Goal: Information Seeking & Learning: Learn about a topic

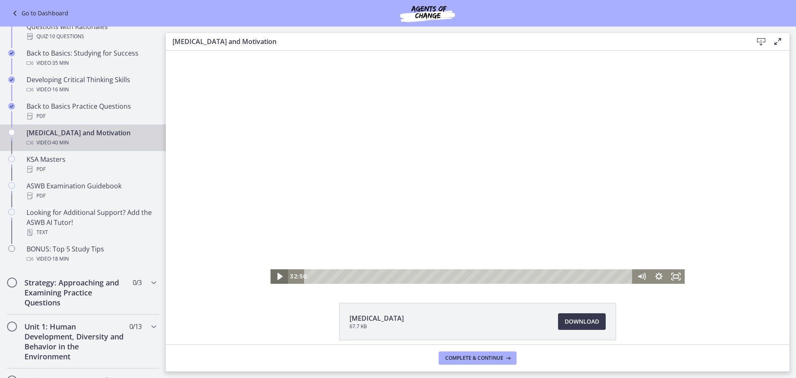
click at [278, 274] on icon "Play Video" at bounding box center [279, 275] width 21 height 17
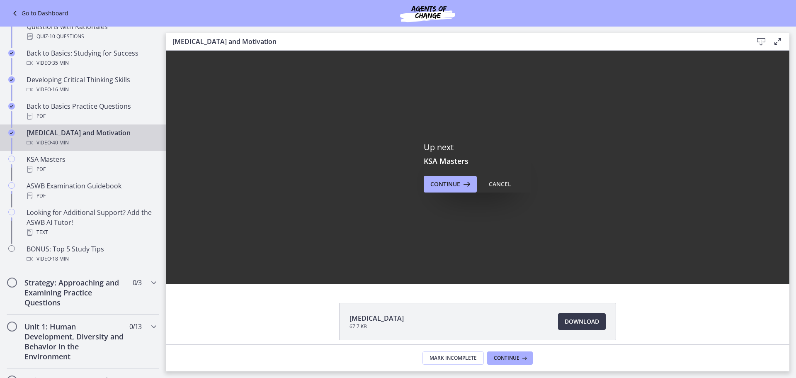
click at [454, 193] on div "Up next KSA Masters Continue Cancel" at bounding box center [477, 167] width 623 height 233
click at [451, 184] on span "Continue" at bounding box center [445, 184] width 30 height 10
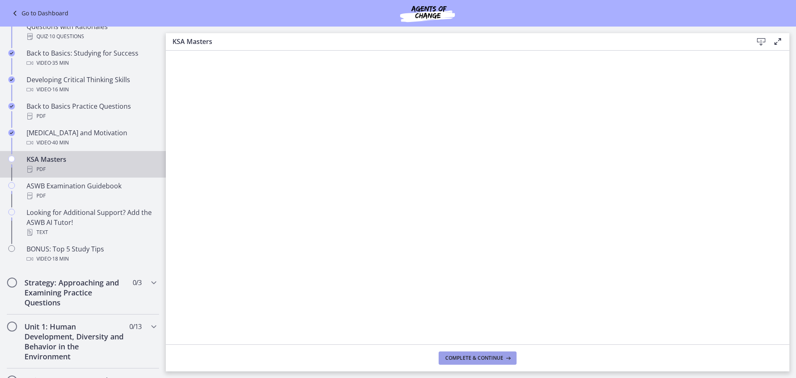
click at [472, 354] on span "Complete & continue" at bounding box center [474, 357] width 58 height 7
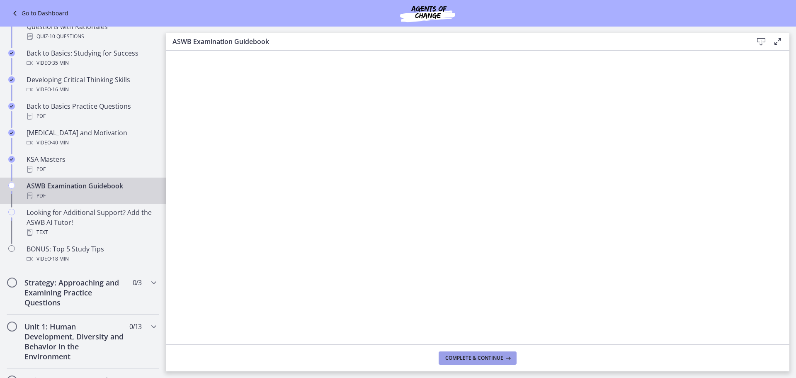
click at [487, 354] on span "Complete & continue" at bounding box center [474, 357] width 58 height 7
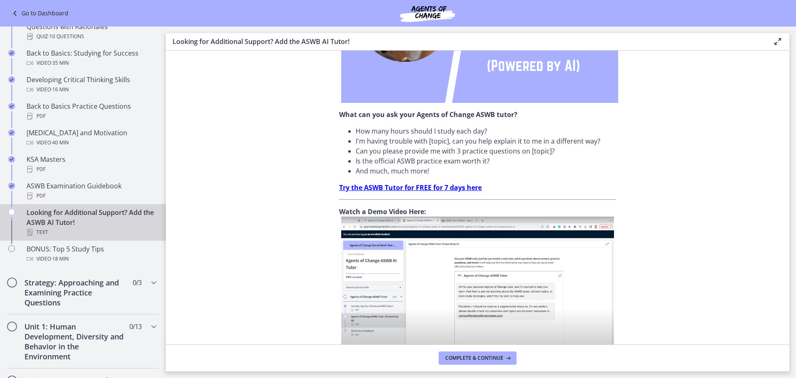
scroll to position [249, 0]
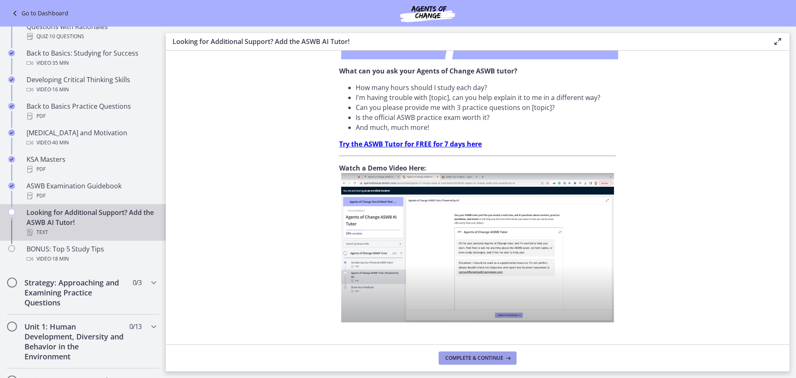
click at [487, 358] on span "Complete & continue" at bounding box center [474, 357] width 58 height 7
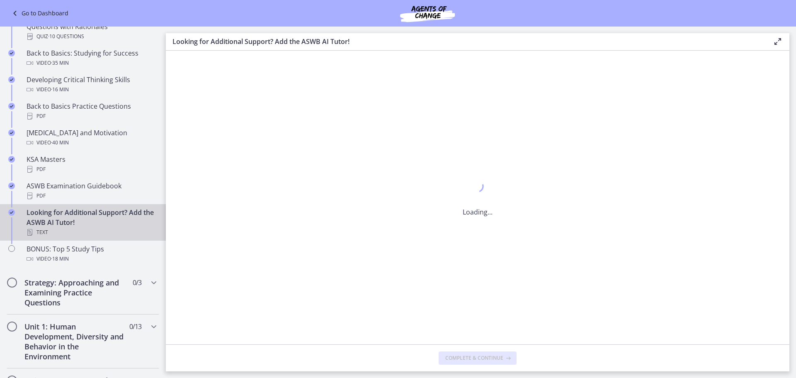
scroll to position [0, 0]
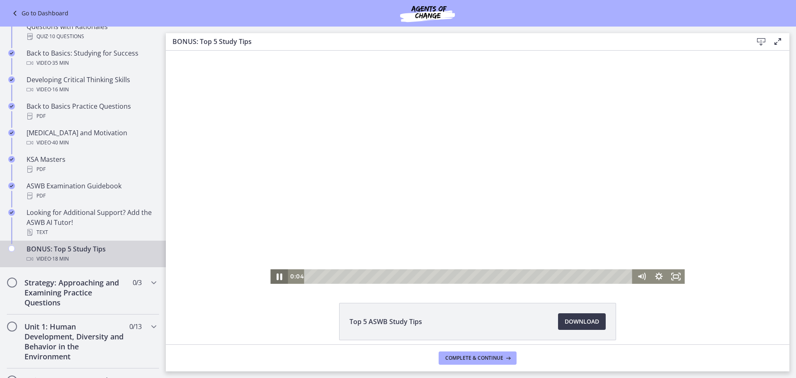
click at [276, 278] on icon "Pause" at bounding box center [279, 276] width 6 height 7
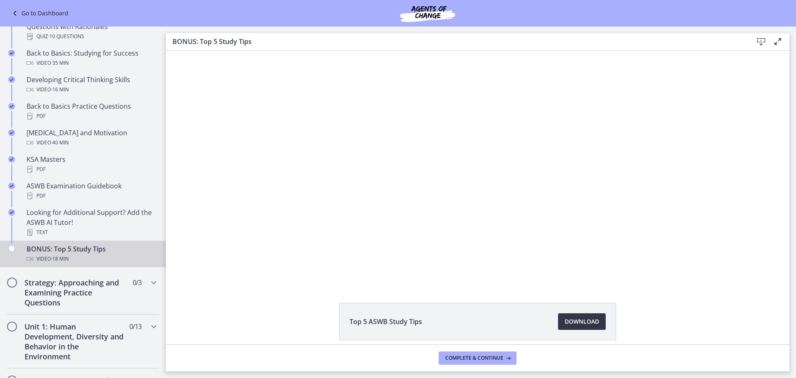
click at [569, 320] on span "Download Opens in a new window" at bounding box center [581, 321] width 34 height 10
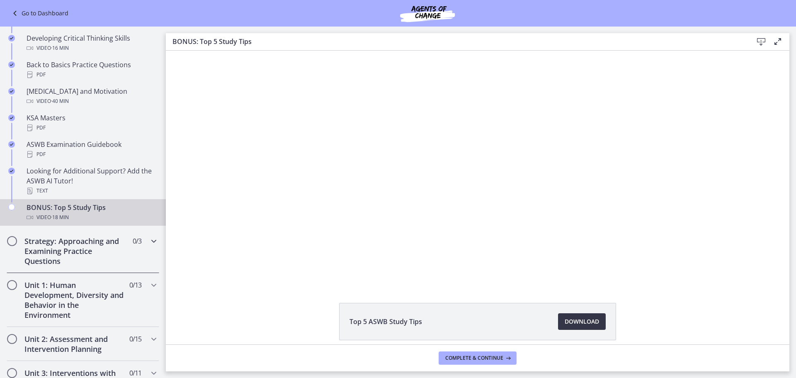
scroll to position [321, 0]
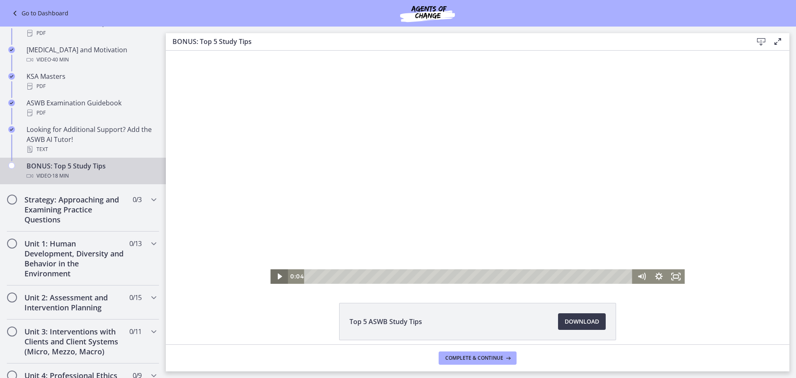
click at [273, 279] on icon "Play Video" at bounding box center [279, 276] width 17 height 15
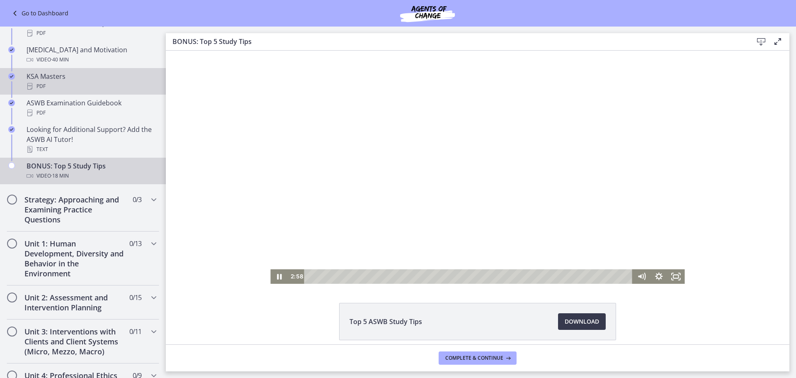
drag, startPoint x: 48, startPoint y: 82, endPoint x: 58, endPoint y: 82, distance: 10.8
click at [48, 82] on div "PDF" at bounding box center [91, 86] width 129 height 10
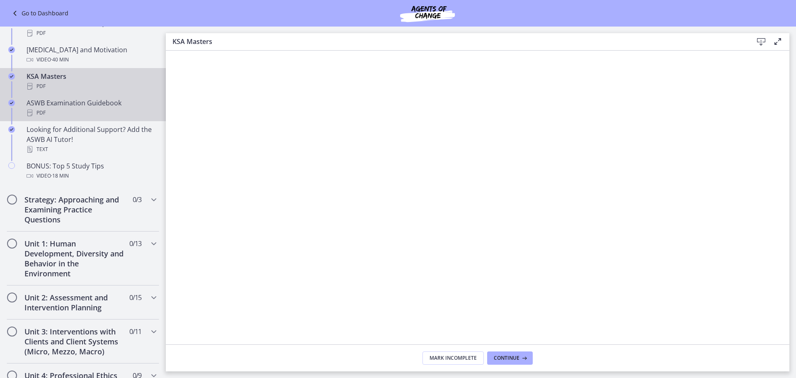
click at [72, 109] on div "PDF" at bounding box center [91, 113] width 129 height 10
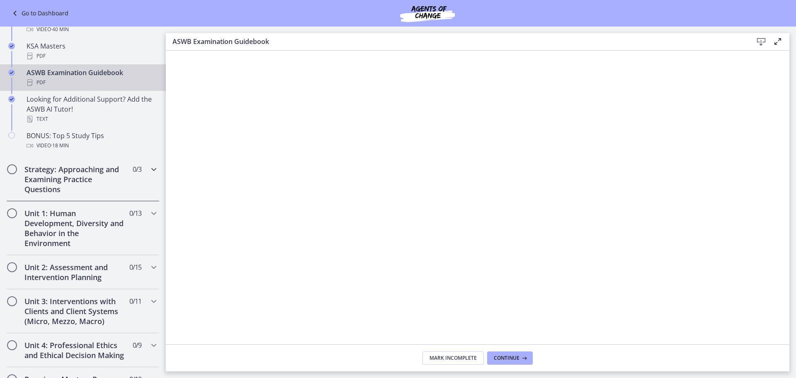
scroll to position [445, 0]
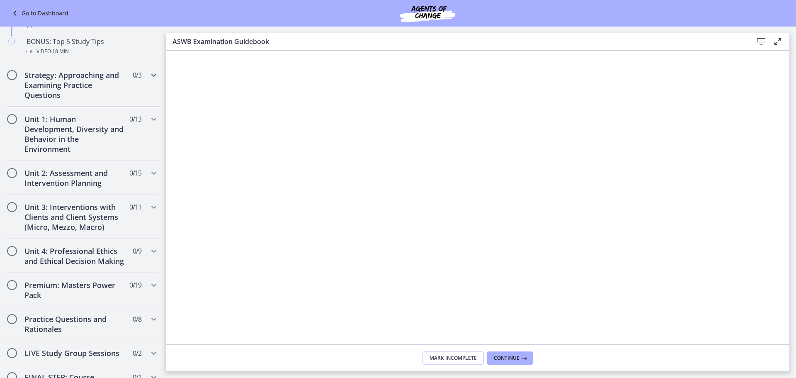
click at [93, 100] on div "Strategy: Approaching and Examining Practice Questions 0 / 3 Completed" at bounding box center [83, 85] width 152 height 44
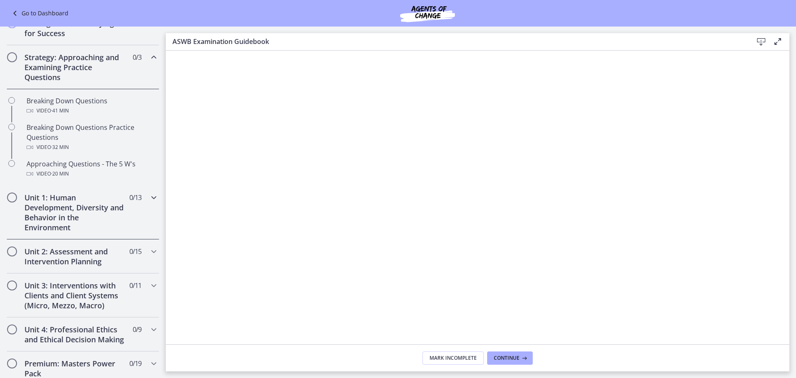
scroll to position [134, 0]
click at [114, 209] on h2 "Unit 1: Human Development, Diversity and Behavior in the Environment" at bounding box center [74, 213] width 101 height 40
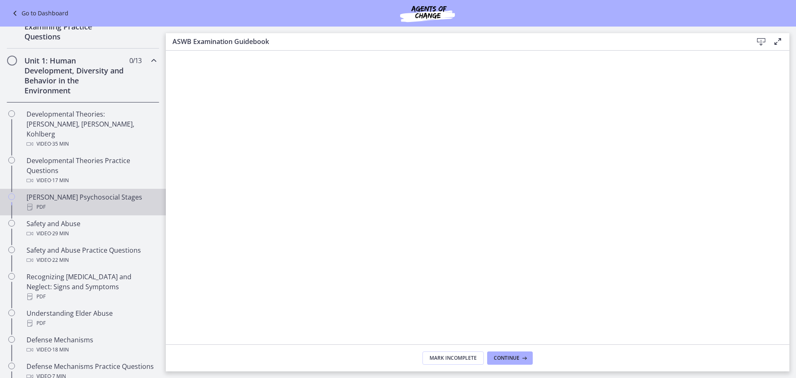
scroll to position [0, 0]
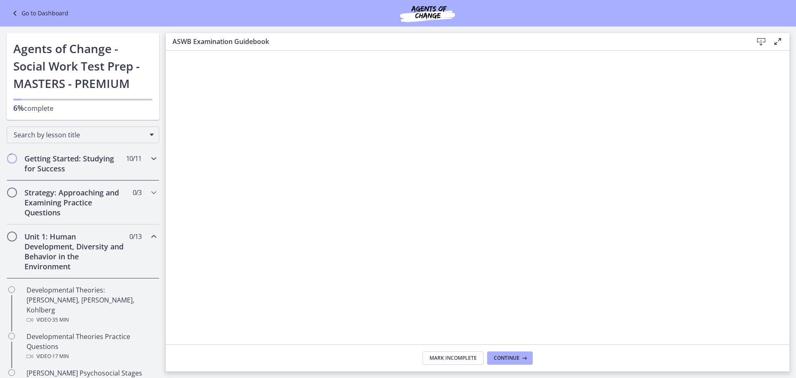
click at [130, 172] on div "Getting Started: Studying for Success 10 / 11 Completed" at bounding box center [83, 163] width 152 height 34
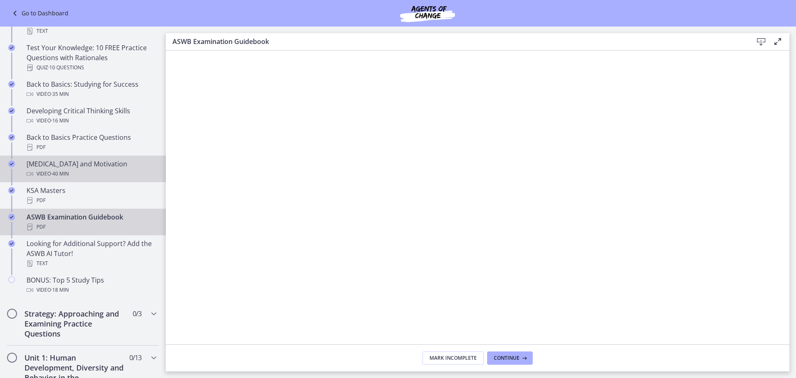
scroll to position [249, 0]
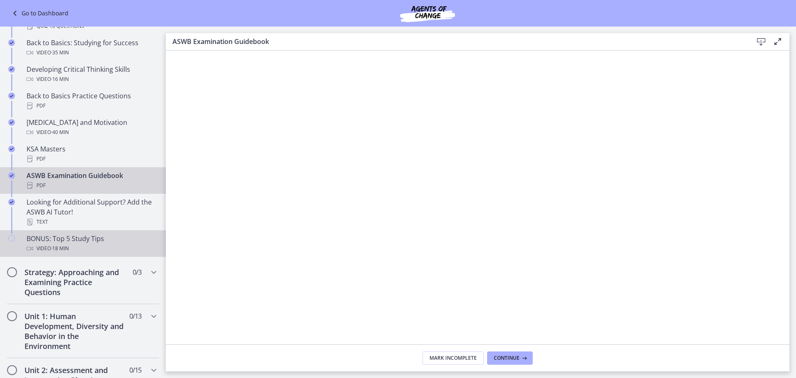
click at [88, 235] on div "BONUS: Top 5 Study Tips Video · 18 min" at bounding box center [91, 243] width 129 height 20
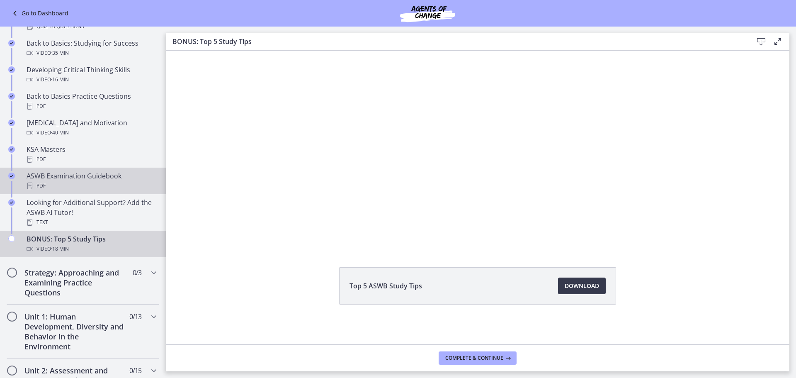
scroll to position [249, 0]
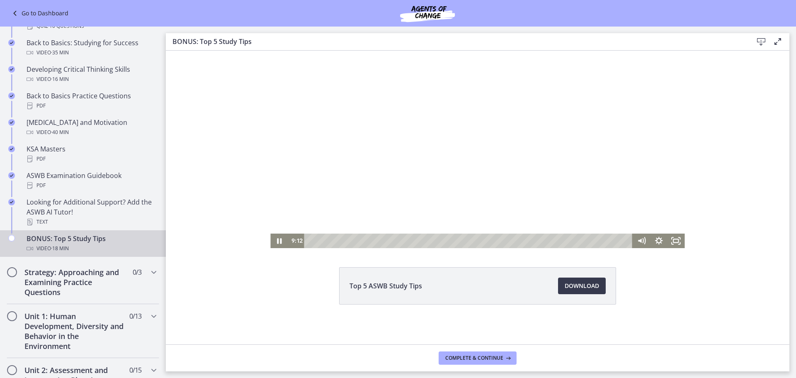
drag, startPoint x: 429, startPoint y: 142, endPoint x: 436, endPoint y: 155, distance: 14.3
click at [436, 155] on div at bounding box center [477, 131] width 414 height 233
